Goal: Entertainment & Leisure: Consume media (video, audio)

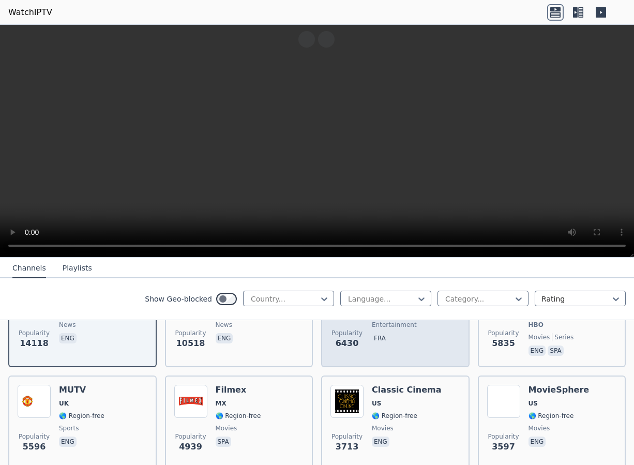
scroll to position [103, 0]
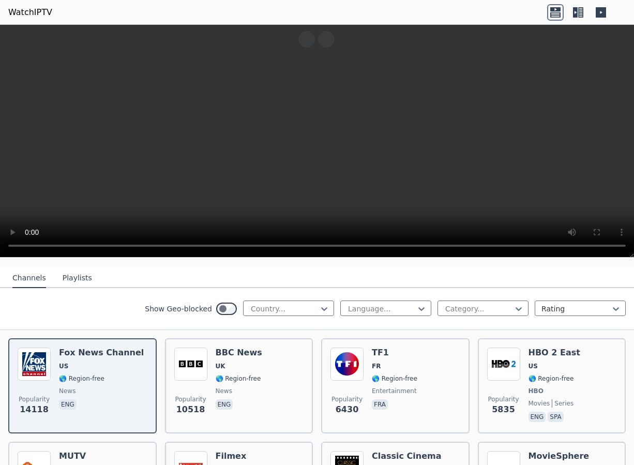
click at [35, 142] on video at bounding box center [317, 141] width 634 height 233
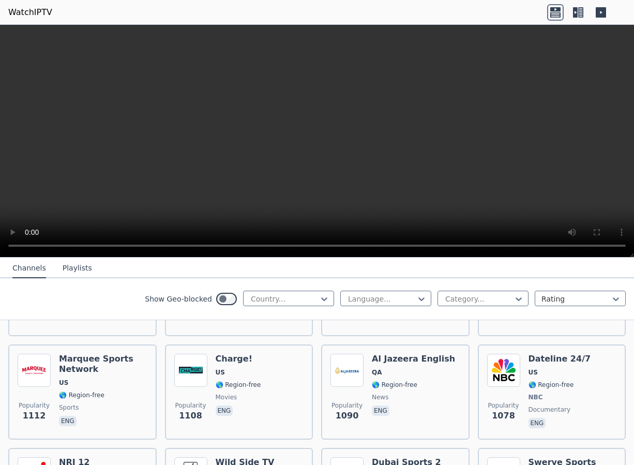
scroll to position [1344, 0]
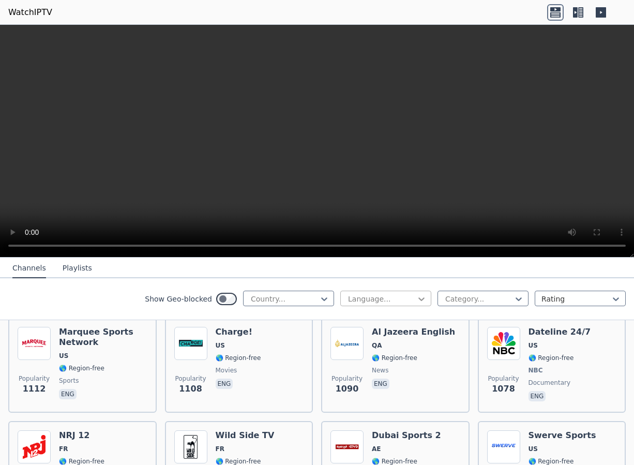
click at [418, 297] on icon at bounding box center [421, 299] width 6 height 4
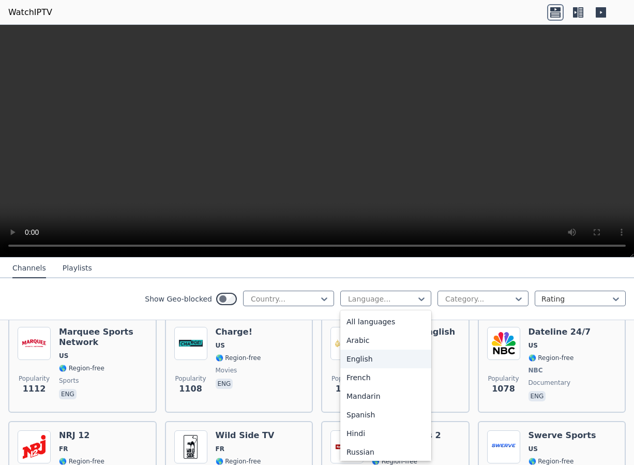
click at [377, 340] on div "Arabic" at bounding box center [385, 340] width 91 height 19
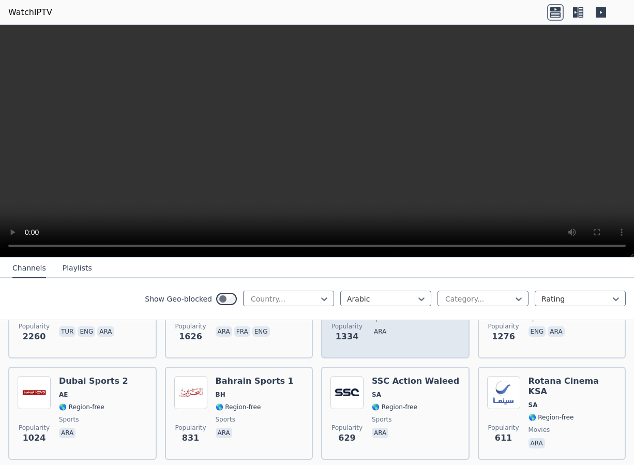
scroll to position [207, 0]
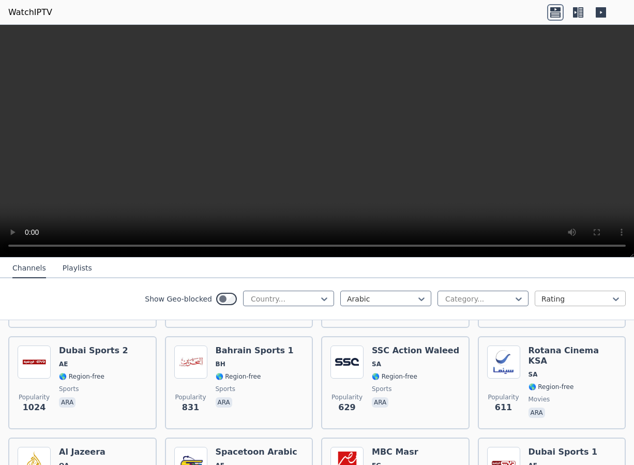
click at [594, 297] on div at bounding box center [575, 299] width 69 height 10
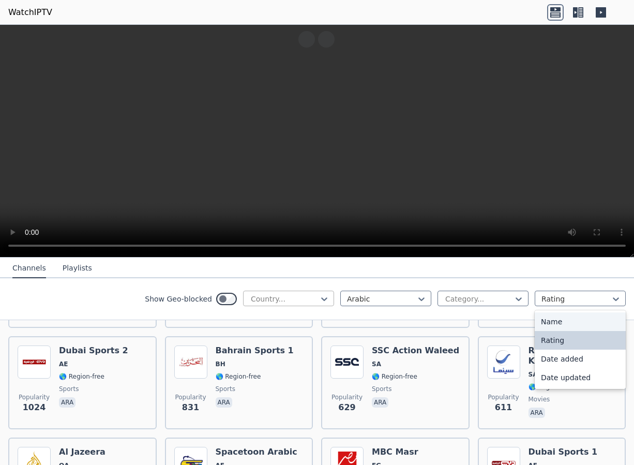
click at [319, 306] on div at bounding box center [324, 299] width 10 height 16
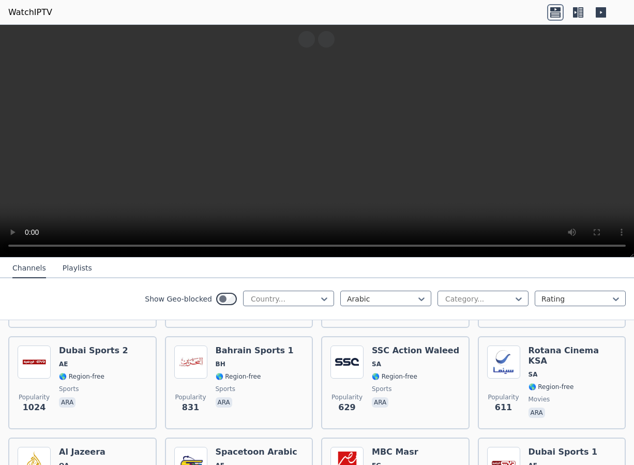
click at [311, 306] on div "Show Geo-blocked Country..." at bounding box center [239, 299] width 189 height 17
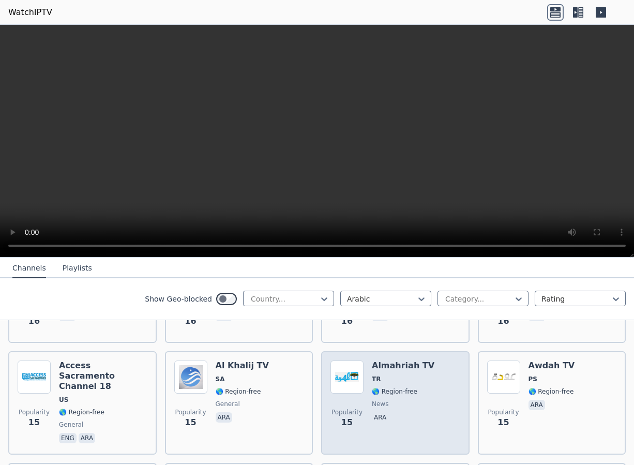
scroll to position [5843, 0]
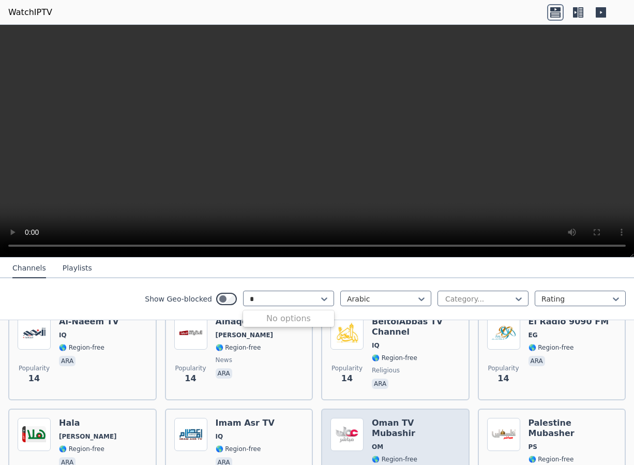
type input "*"
click at [335, 418] on img at bounding box center [346, 434] width 33 height 33
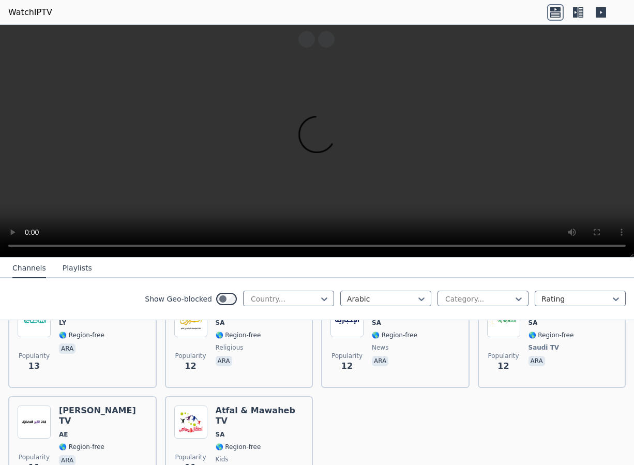
scroll to position [6401, 0]
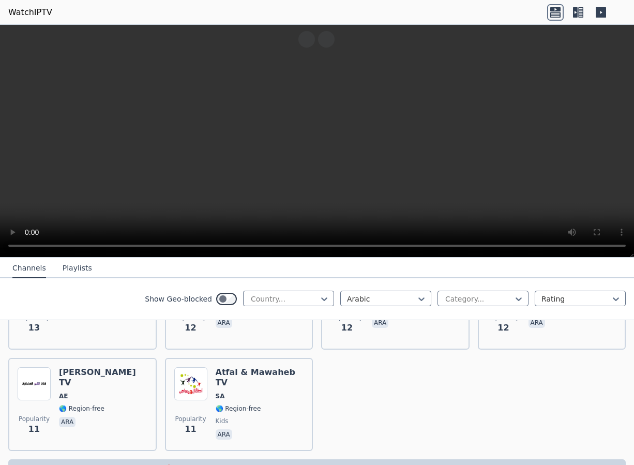
drag, startPoint x: 449, startPoint y: 409, endPoint x: 606, endPoint y: 82, distance: 362.2
click at [606, 82] on video at bounding box center [317, 141] width 634 height 233
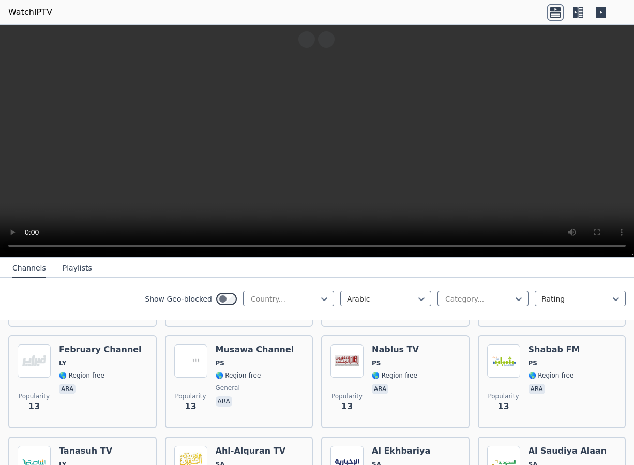
scroll to position [6142, 0]
